Goal: Ask a question: Seek information or help from site administrators or community

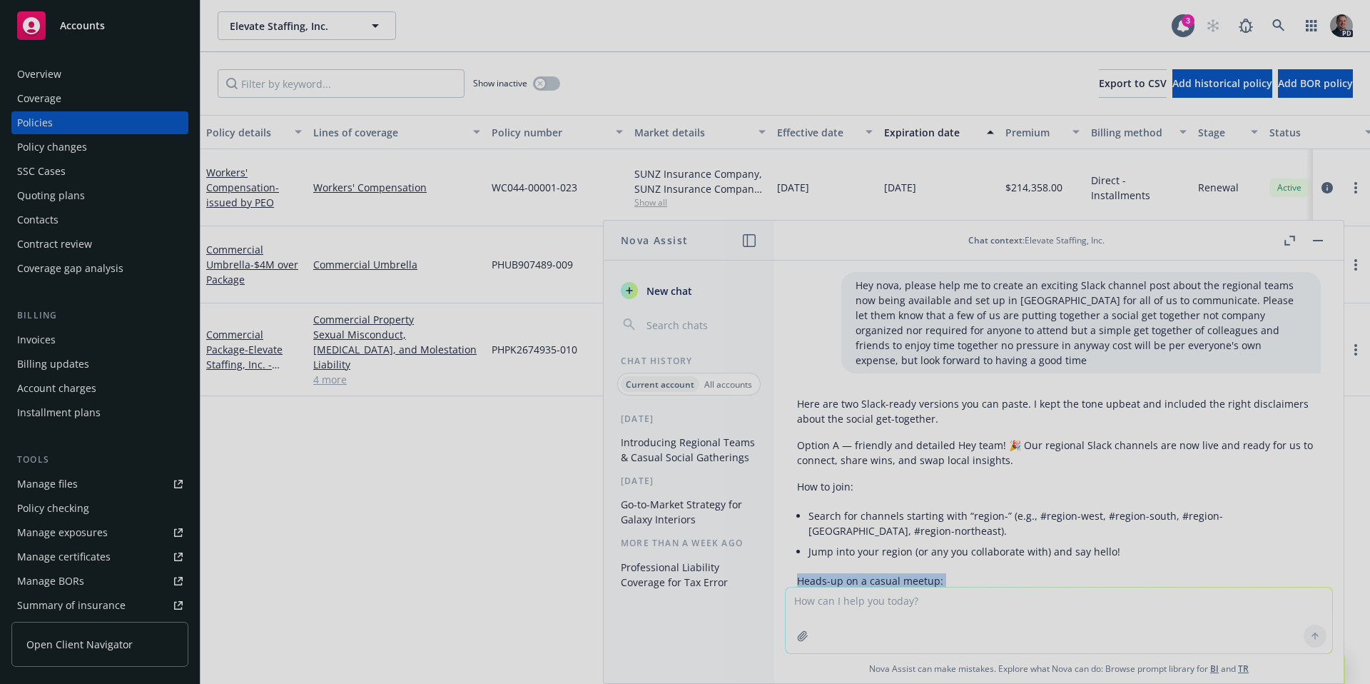
scroll to position [10, 0]
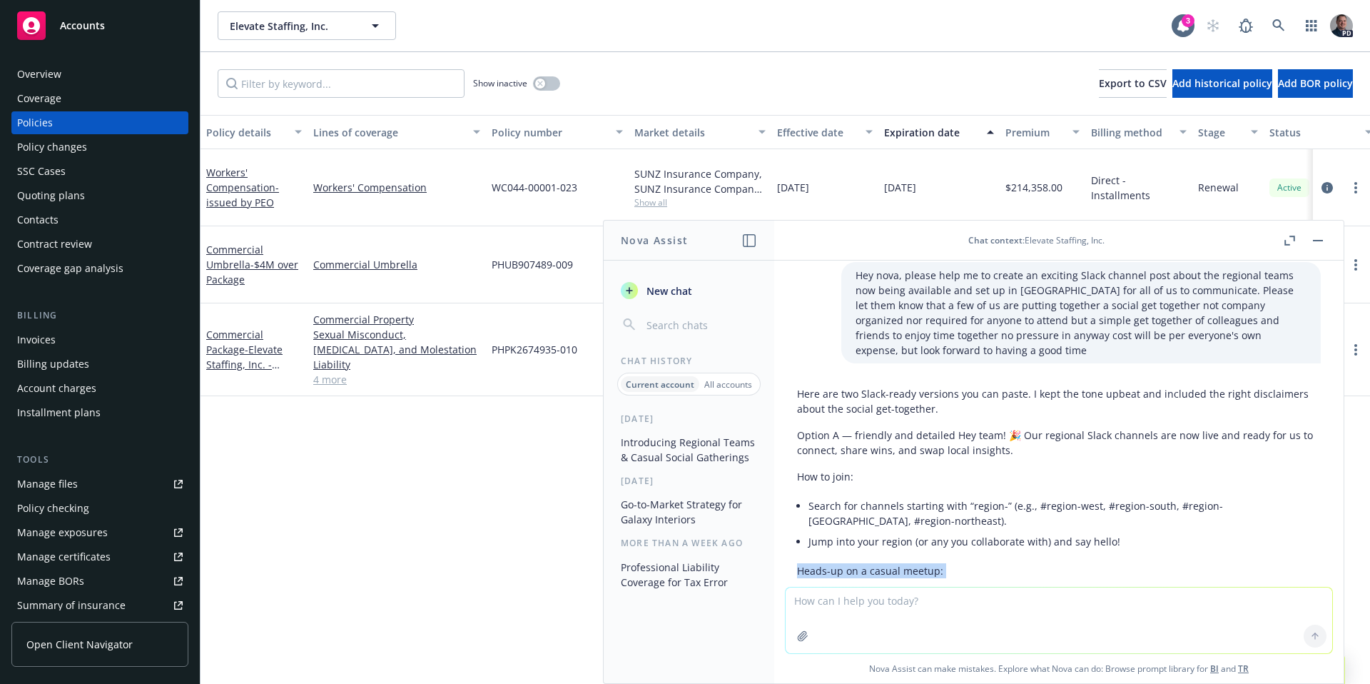
click at [44, 73] on div "Overview" at bounding box center [39, 74] width 44 height 23
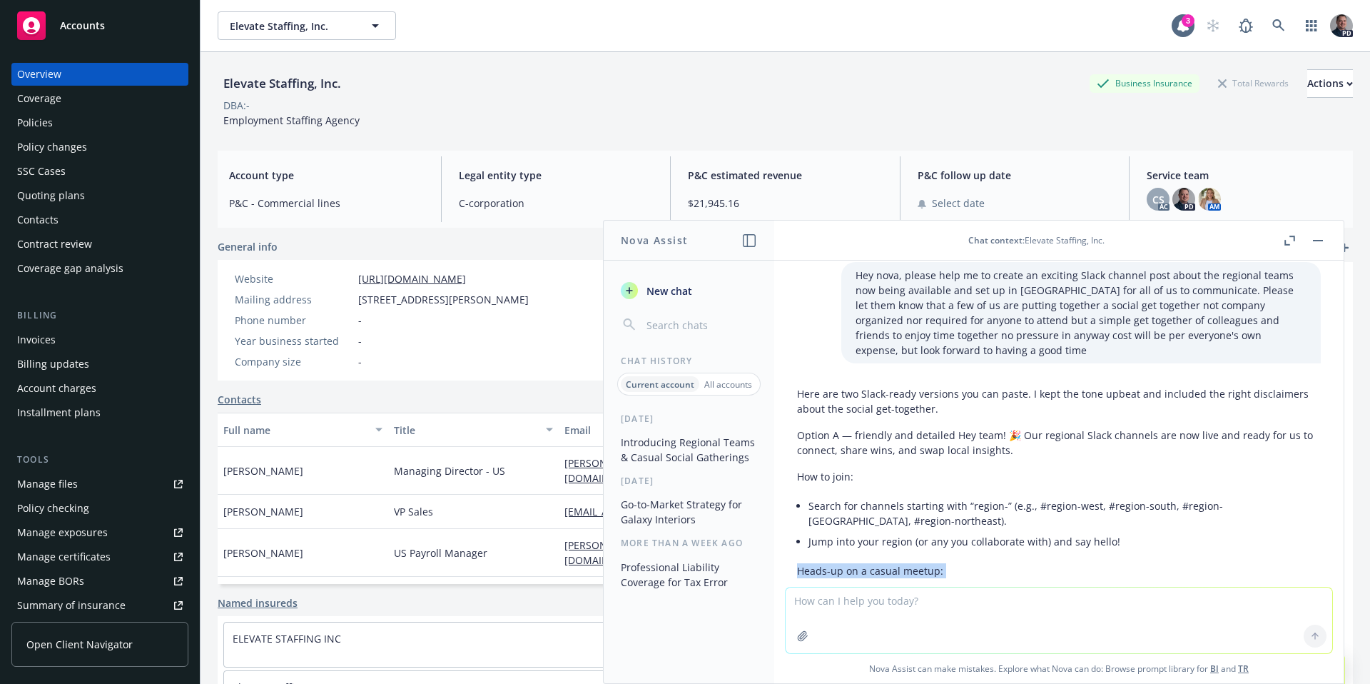
click at [1321, 242] on button "button" at bounding box center [1317, 240] width 17 height 17
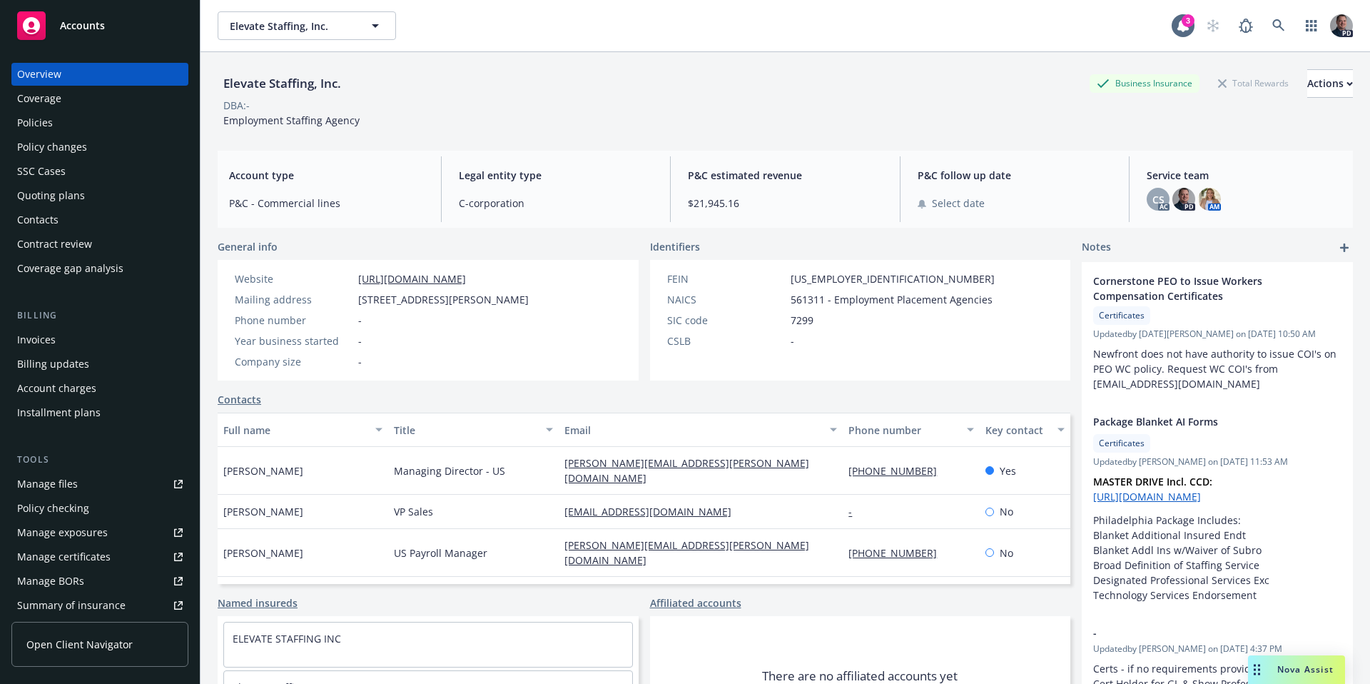
click at [1321, 678] on div "Nova Assist" at bounding box center [1296, 669] width 97 height 29
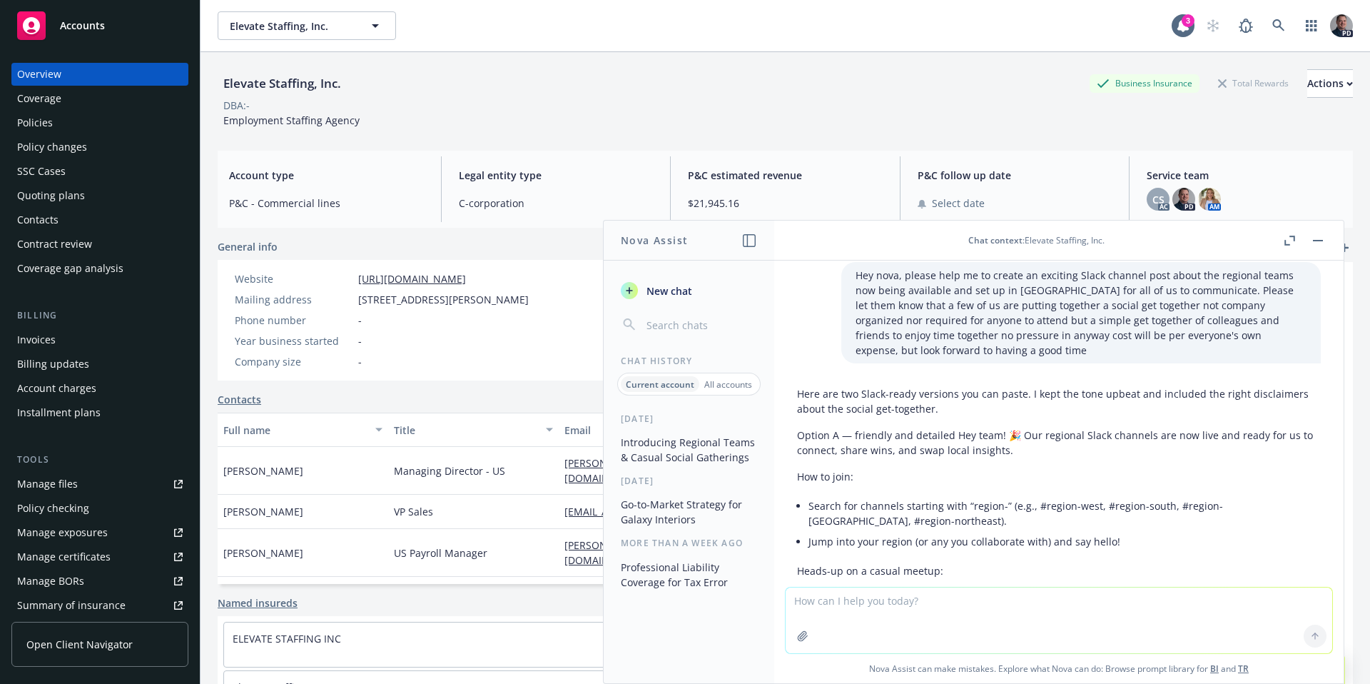
click at [1008, 235] on span "Chat context" at bounding box center [995, 240] width 54 height 12
click at [1057, 240] on div "Chat context : Elevate Staffing, Inc." at bounding box center [1036, 240] width 136 height 12
click at [681, 286] on span "New chat" at bounding box center [668, 290] width 49 height 15
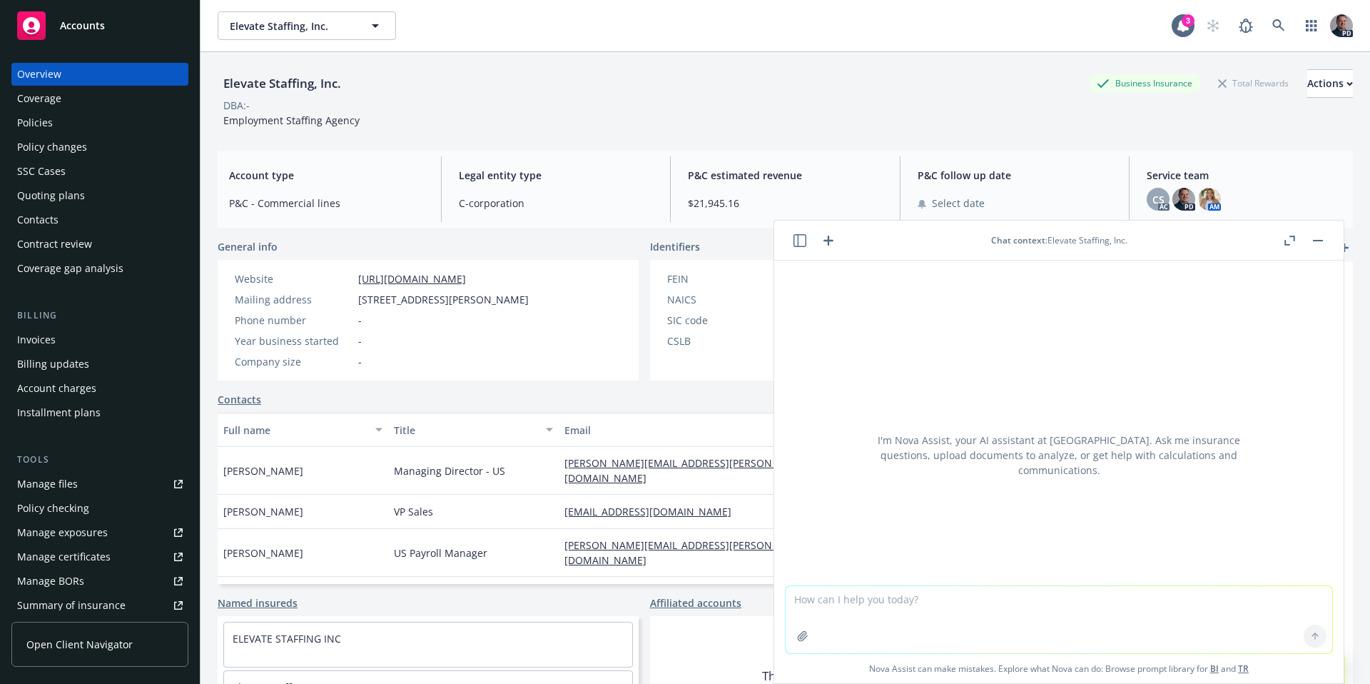
click at [1077, 245] on div "Chat context : Elevate Staffing, Inc." at bounding box center [1059, 240] width 136 height 12
click at [1313, 240] on rect "button" at bounding box center [1318, 240] width 10 height 1
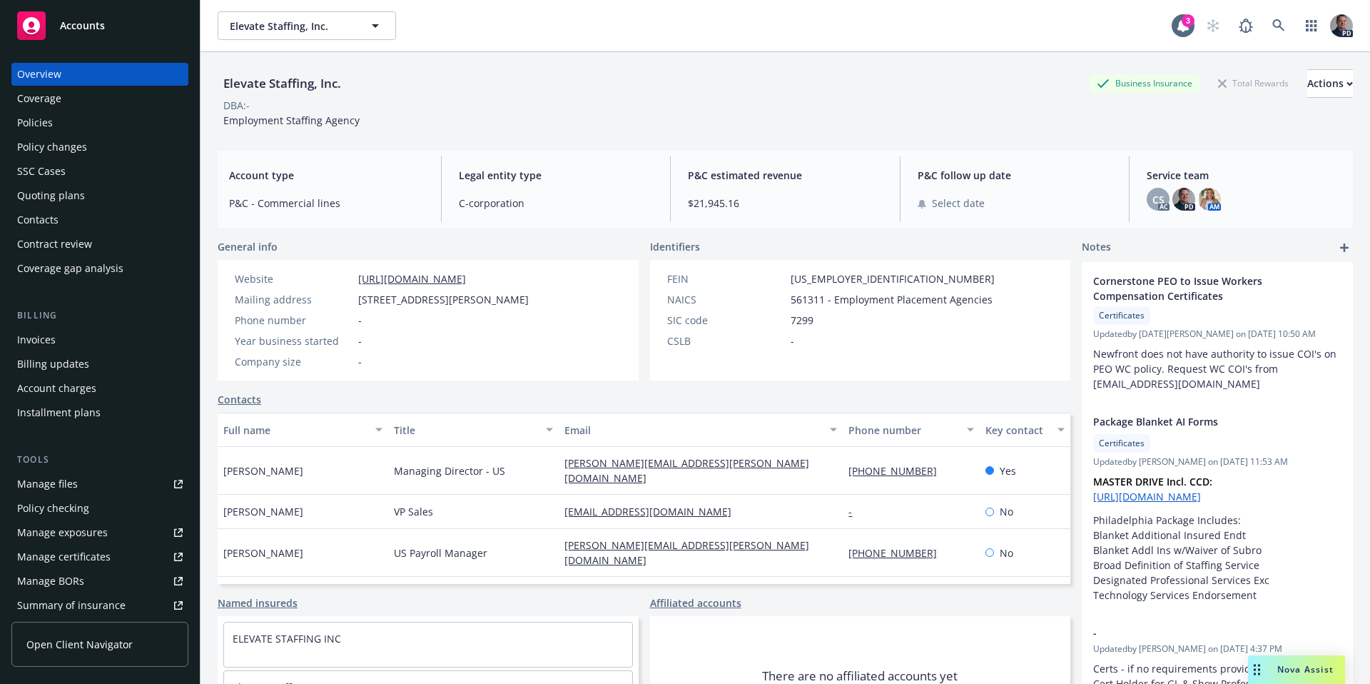
click at [1314, 681] on div "Nova Assist" at bounding box center [1296, 669] width 97 height 29
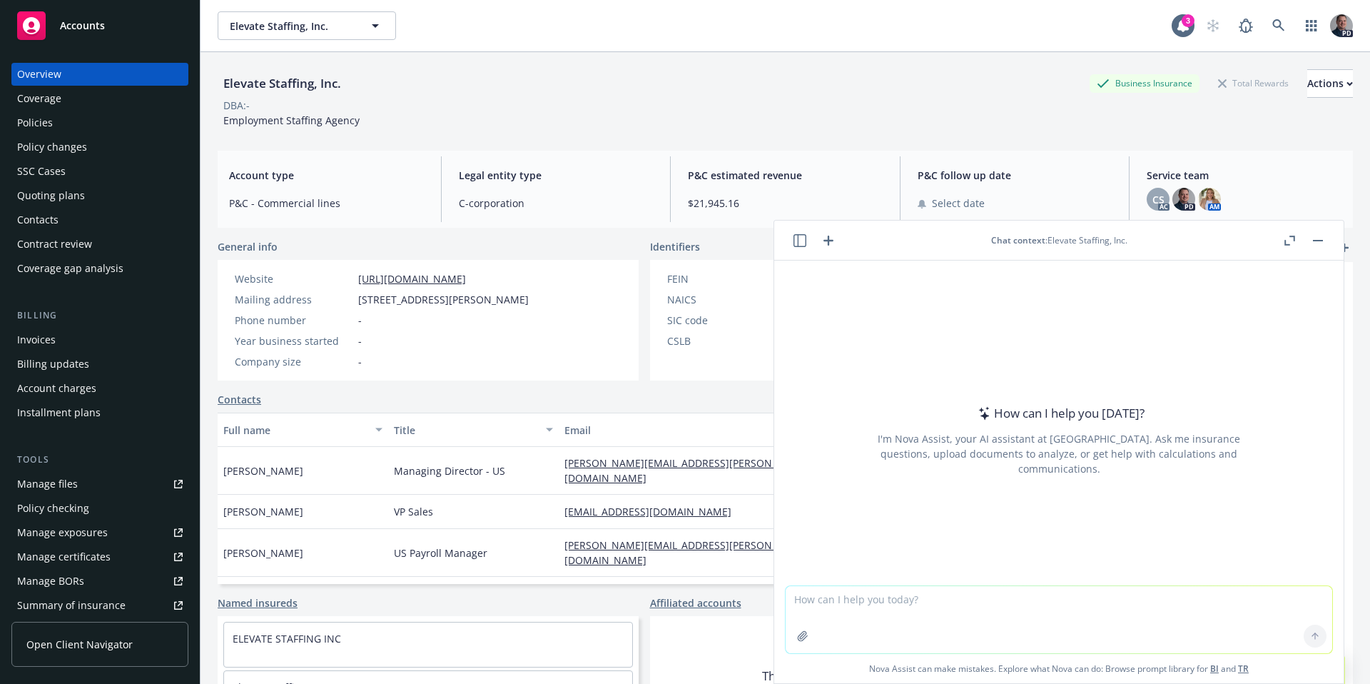
click at [877, 609] on textarea at bounding box center [1059, 619] width 547 height 67
type textarea "Nova, What is this client's current GL limits?"
